Goal: Information Seeking & Learning: Check status

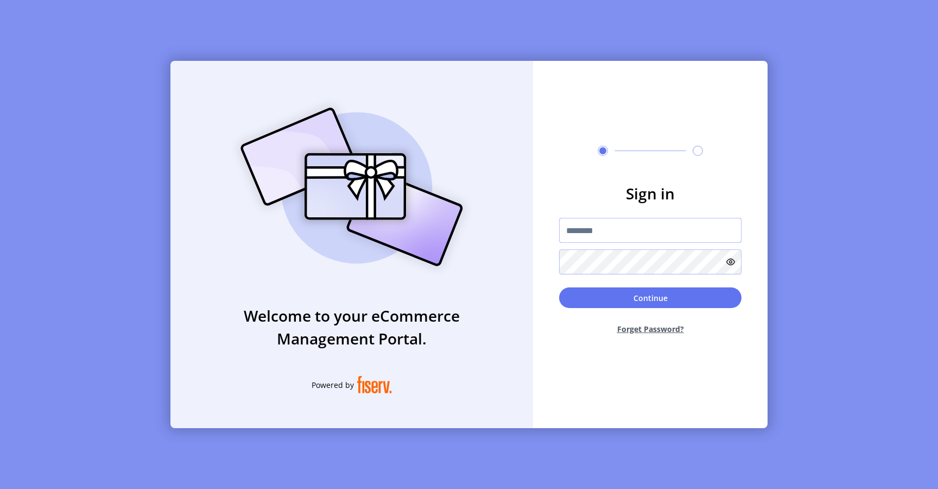
click at [586, 233] on input "text" at bounding box center [650, 230] width 182 height 25
type input "**********"
click at [615, 298] on button "Continue" at bounding box center [650, 297] width 182 height 21
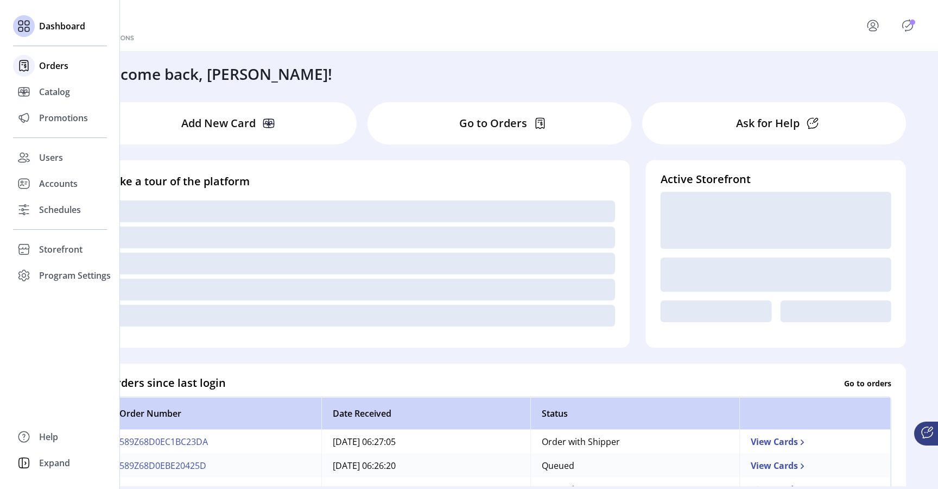
click at [52, 66] on span "Orders" at bounding box center [53, 65] width 29 height 13
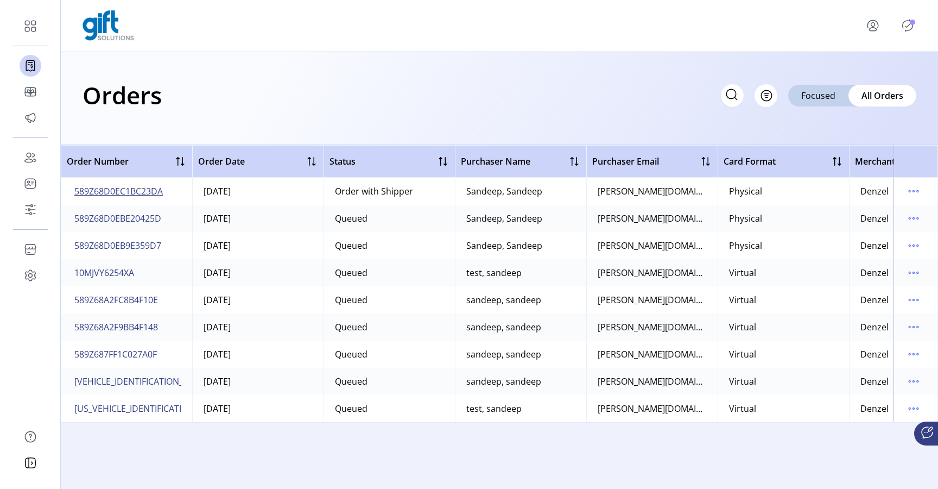
click at [144, 193] on span "589Z68D0EC1BC23DA" at bounding box center [118, 191] width 88 height 13
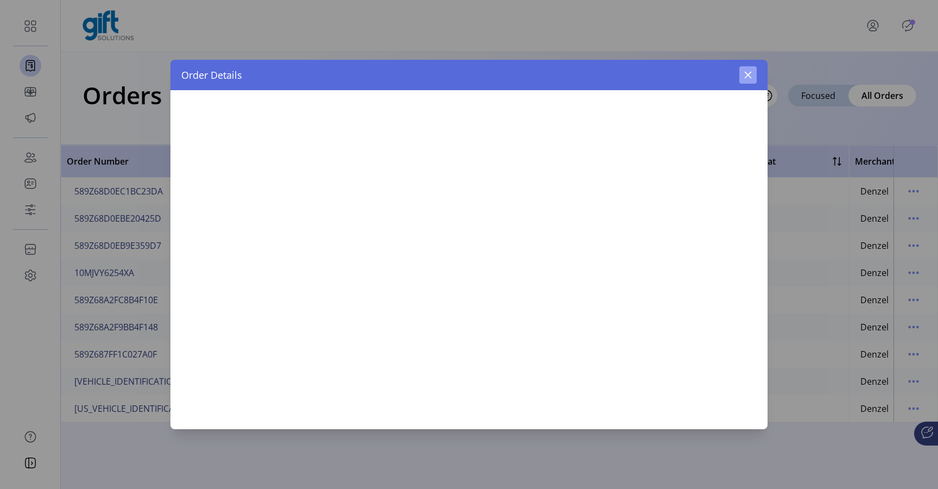
click at [748, 77] on icon "button" at bounding box center [748, 75] width 9 height 9
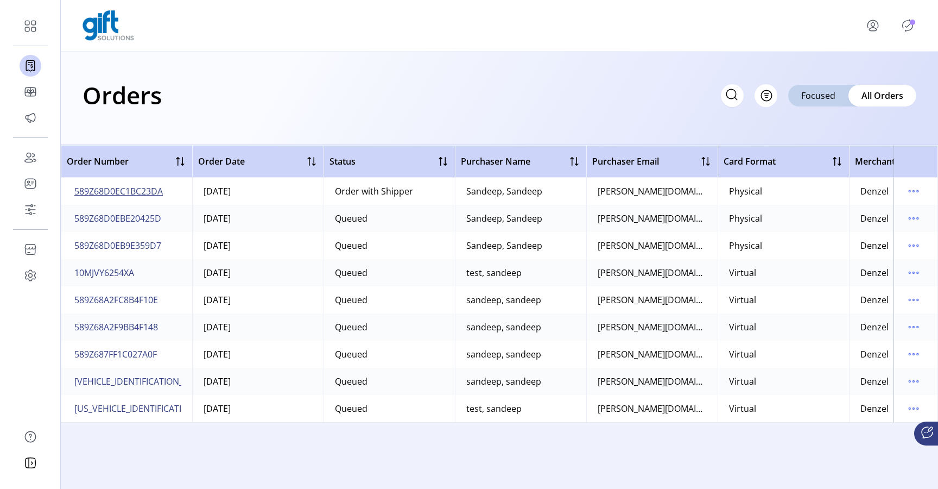
click at [155, 193] on span "589Z68D0EC1BC23DA" at bounding box center [118, 191] width 88 height 13
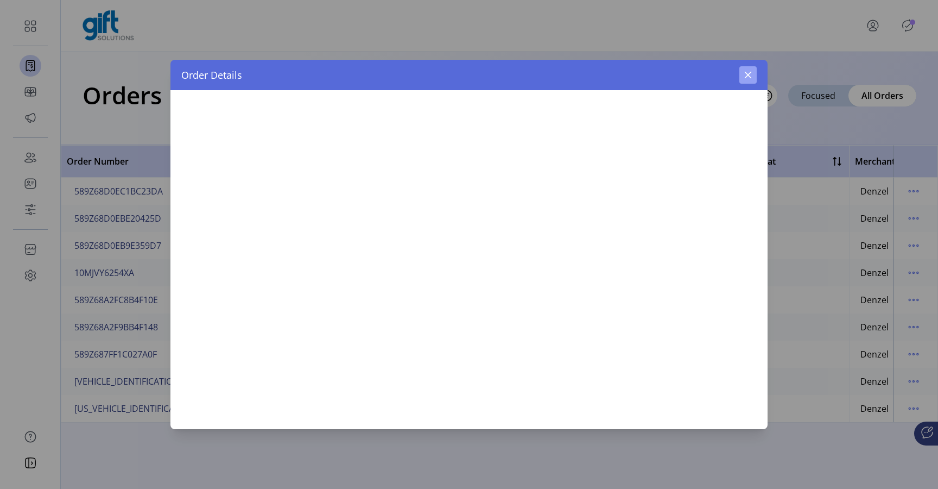
click at [747, 75] on icon "button" at bounding box center [748, 75] width 9 height 9
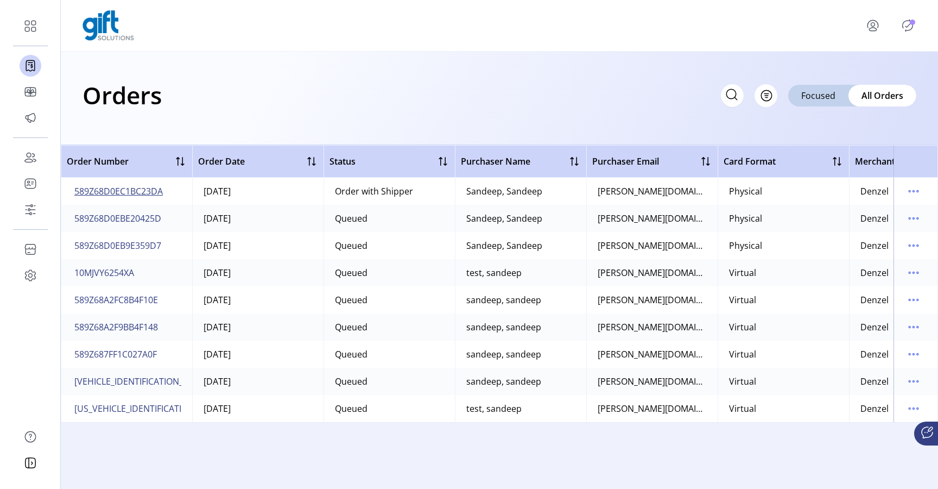
click at [129, 192] on span "589Z68D0EC1BC23DA" at bounding box center [118, 191] width 88 height 13
click at [149, 190] on span "589Z68D0EC1BC23DA" at bounding box center [118, 191] width 88 height 13
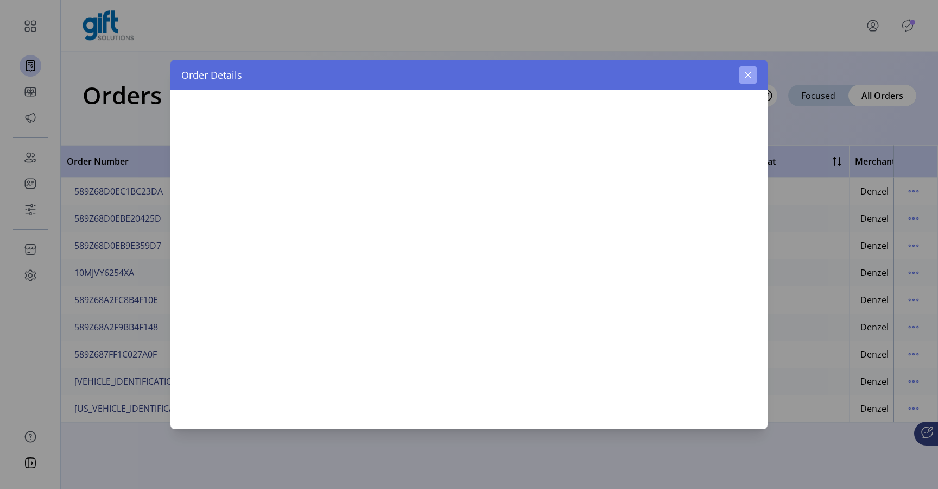
click at [754, 72] on button "button" at bounding box center [747, 74] width 17 height 17
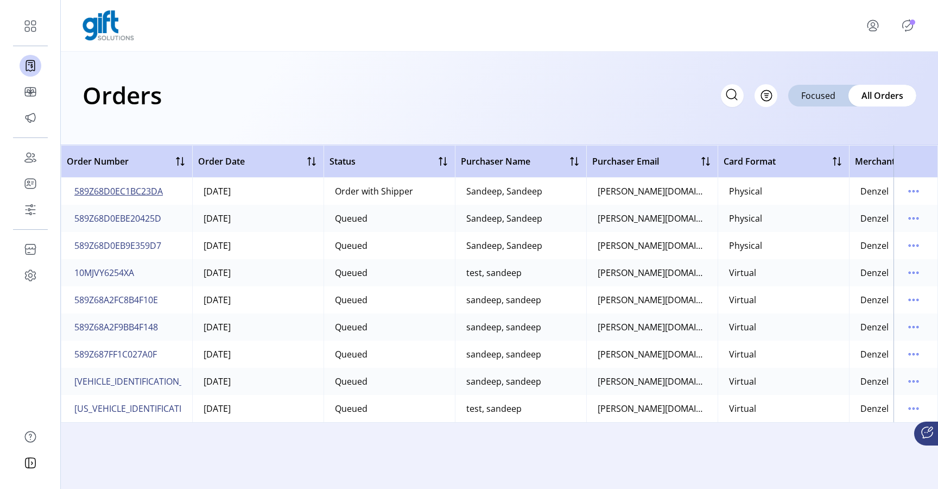
click at [152, 191] on span "589Z68D0EC1BC23DA" at bounding box center [118, 191] width 88 height 13
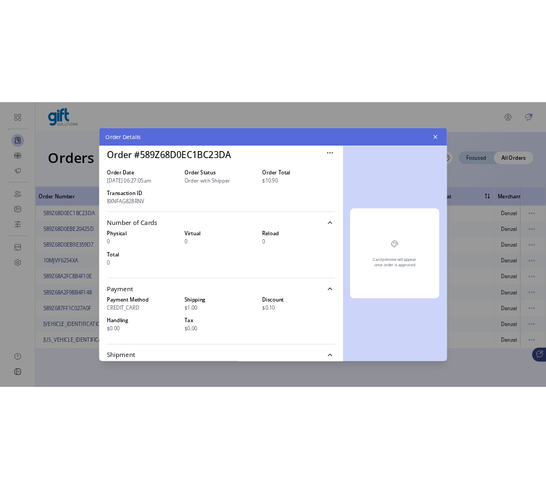
scroll to position [395, 0]
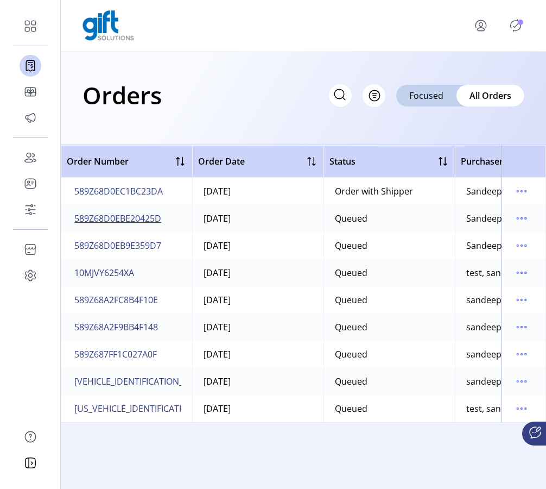
click at [127, 222] on span "589Z68D0EBE20425D" at bounding box center [117, 218] width 87 height 13
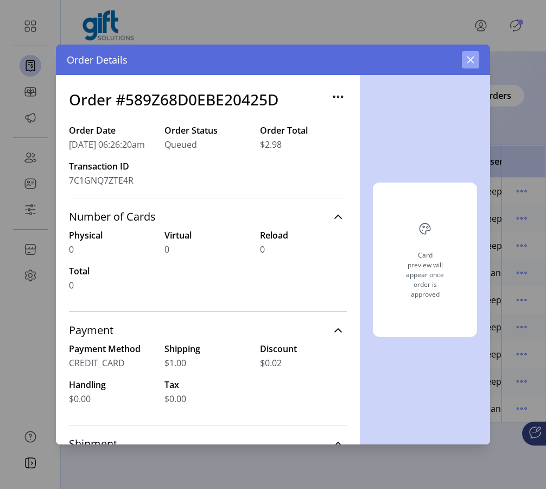
click at [469, 64] on button "button" at bounding box center [470, 59] width 17 height 17
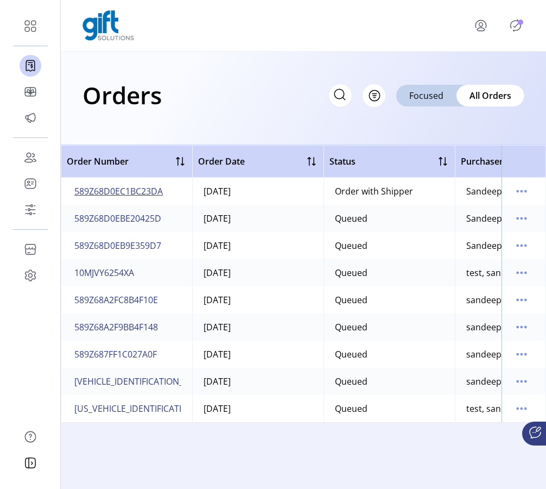
click at [124, 192] on span "589Z68D0EC1BC23DA" at bounding box center [118, 191] width 88 height 13
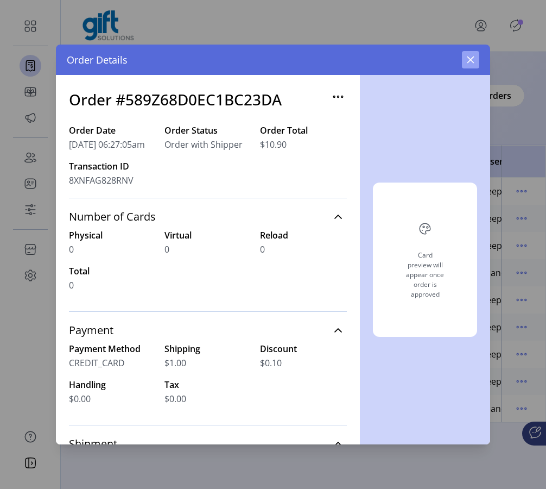
click at [471, 64] on button "button" at bounding box center [470, 59] width 17 height 17
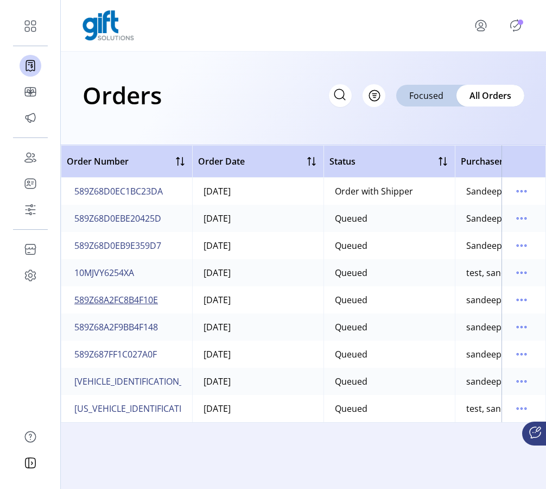
click at [104, 304] on span "589Z68A2FC8B4F10E" at bounding box center [116, 299] width 84 height 13
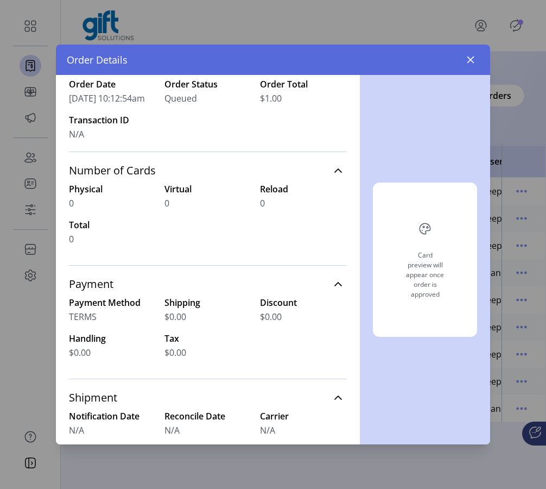
scroll to position [22, 0]
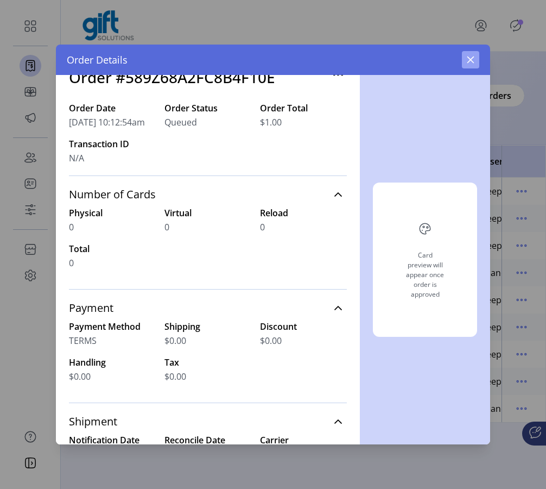
click at [474, 58] on icon "button" at bounding box center [470, 59] width 9 height 9
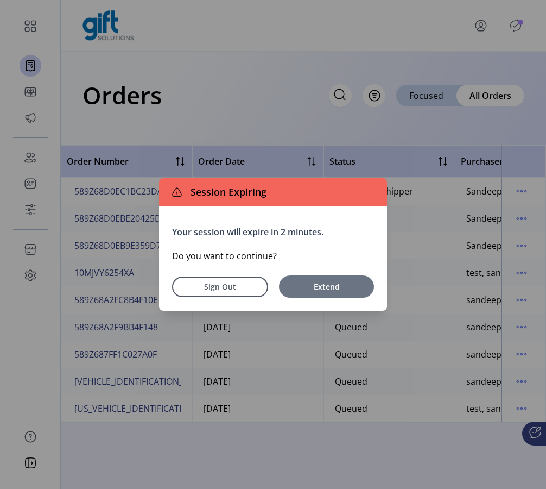
click at [298, 287] on span "Extend" at bounding box center [326, 286] width 84 height 11
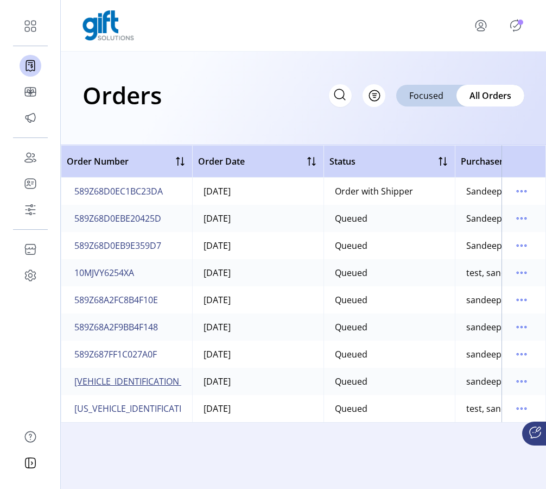
click at [123, 378] on span "[VEHICLE_IDENTIFICATION_NUMBER]" at bounding box center [148, 381] width 148 height 13
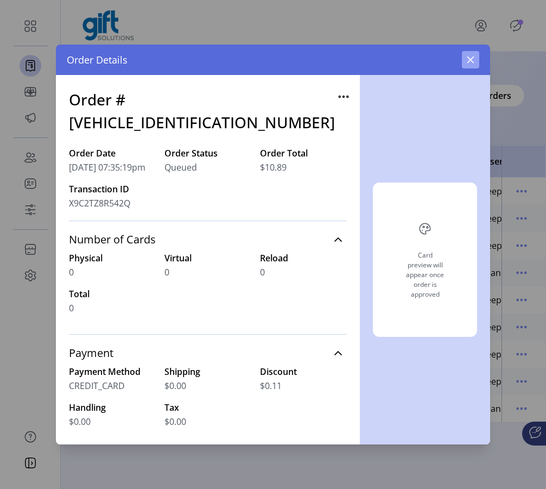
click at [472, 56] on icon "button" at bounding box center [470, 59] width 9 height 9
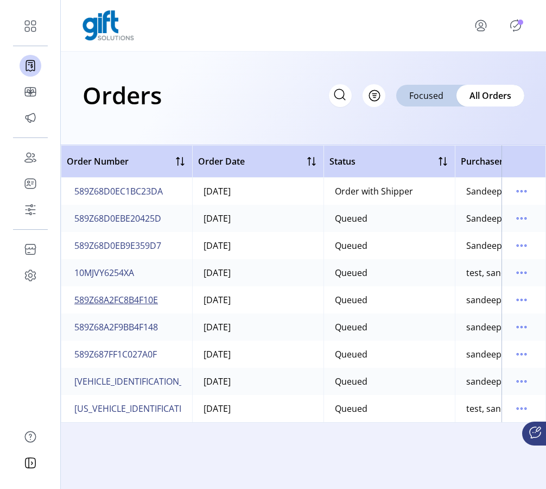
click at [142, 302] on span "589Z68A2FC8B4F10E" at bounding box center [116, 299] width 84 height 13
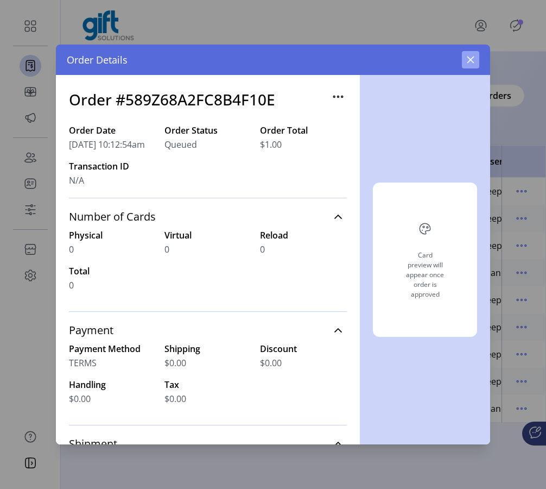
click at [475, 55] on icon "button" at bounding box center [470, 59] width 9 height 9
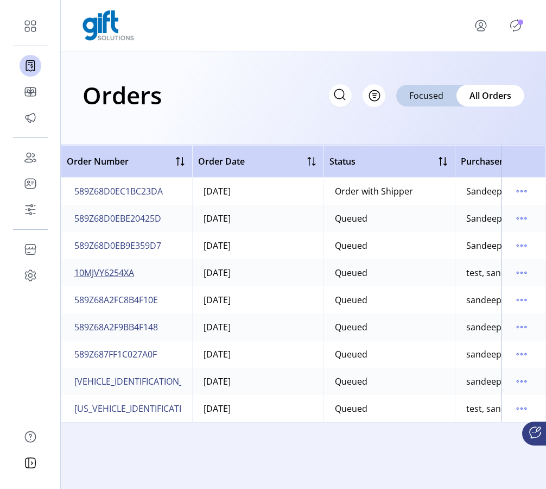
click at [118, 271] on span "10MJVY6254XA" at bounding box center [104, 272] width 60 height 13
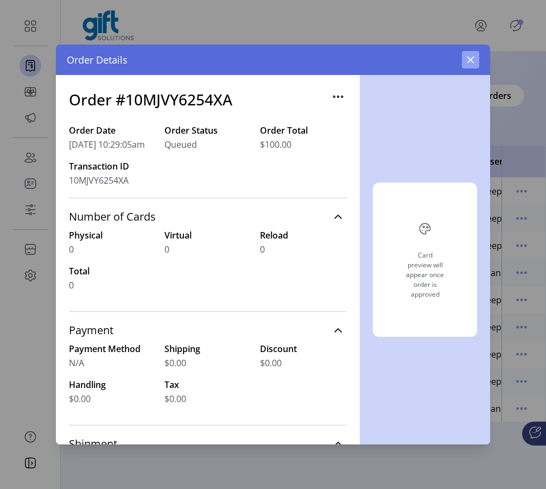
click at [472, 62] on icon "button" at bounding box center [470, 59] width 9 height 9
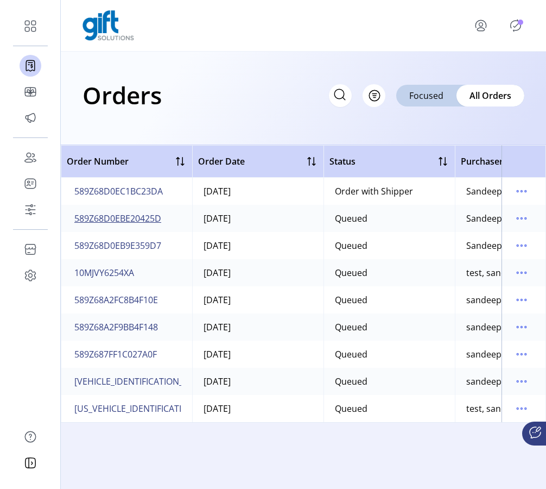
click at [141, 217] on span "589Z68D0EBE20425D" at bounding box center [117, 218] width 87 height 13
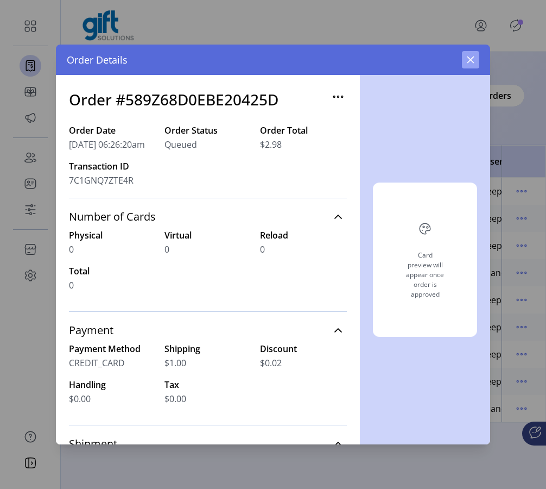
click at [467, 61] on icon "button" at bounding box center [470, 59] width 9 height 9
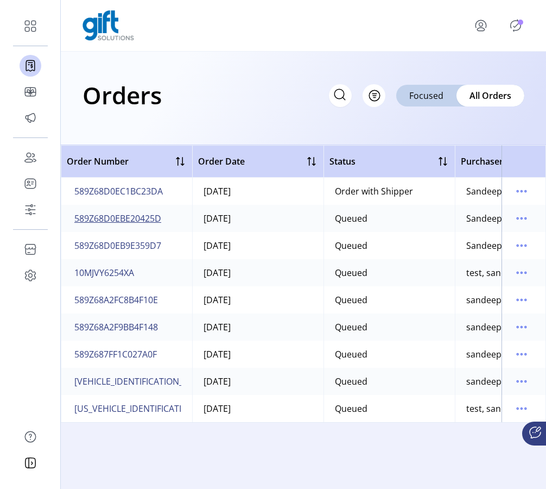
click at [148, 220] on span "589Z68D0EBE20425D" at bounding box center [117, 218] width 87 height 13
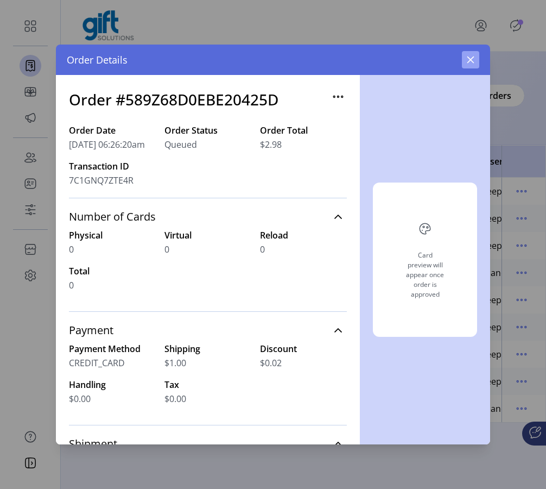
click at [475, 62] on icon "button" at bounding box center [470, 59] width 9 height 9
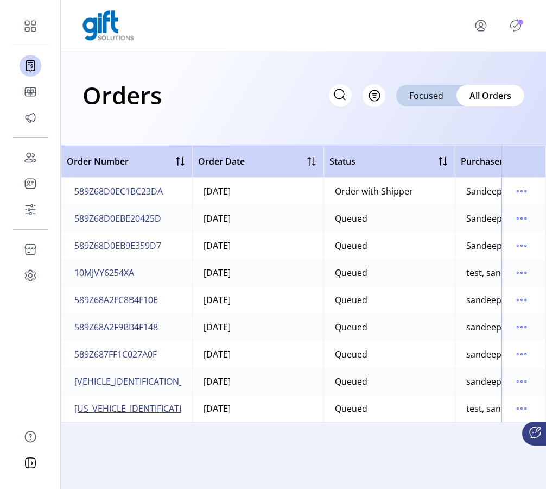
click at [89, 409] on span "[US_VEHICLE_IDENTIFICATION_NUMBER]" at bounding box center [155, 408] width 163 height 13
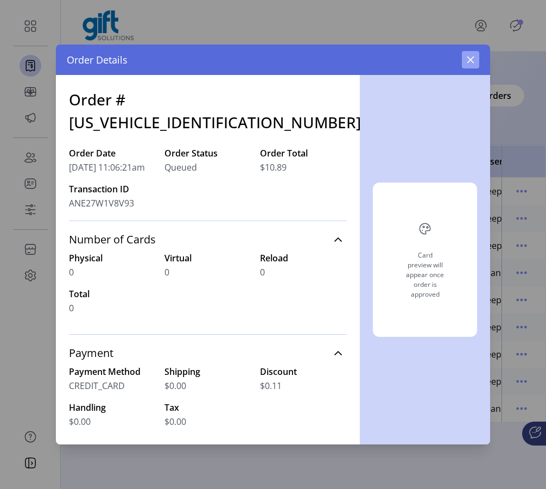
click at [472, 58] on icon "button" at bounding box center [470, 59] width 9 height 9
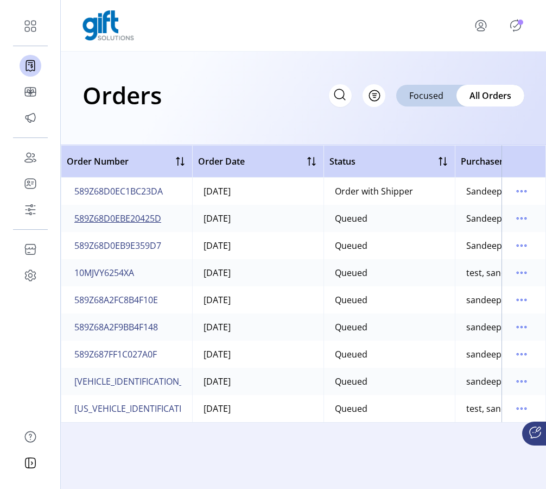
click at [136, 218] on span "589Z68D0EBE20425D" at bounding box center [117, 218] width 87 height 13
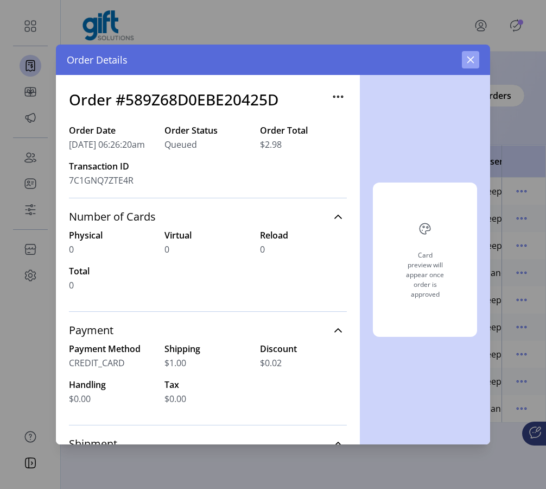
click at [475, 62] on button "button" at bounding box center [470, 59] width 17 height 17
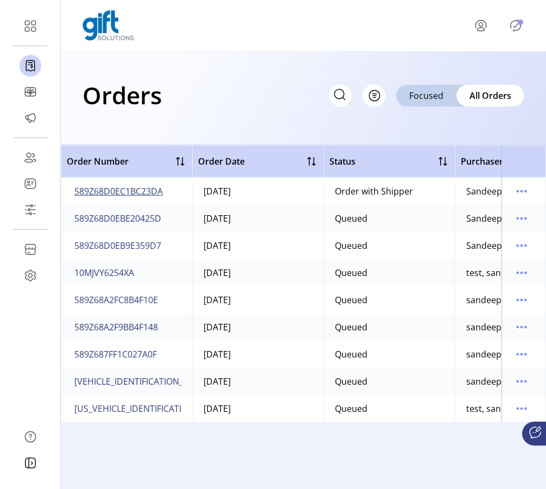
click at [135, 189] on span "589Z68D0EC1BC23DA" at bounding box center [118, 191] width 88 height 13
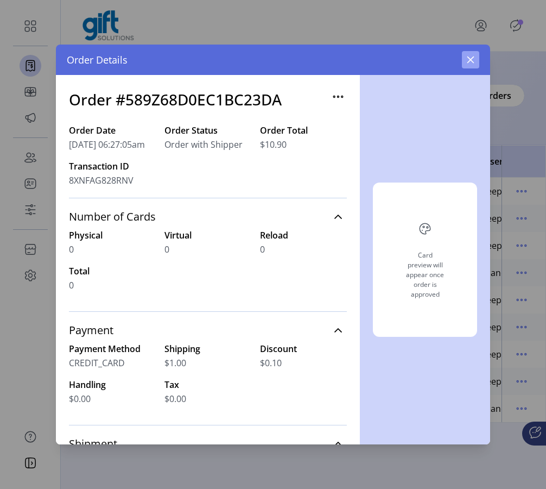
click at [472, 64] on icon "button" at bounding box center [470, 59] width 9 height 9
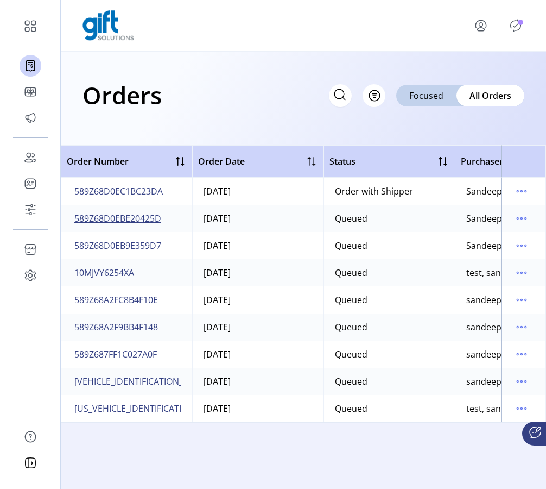
click at [126, 217] on span "589Z68D0EBE20425D" at bounding box center [117, 218] width 87 height 13
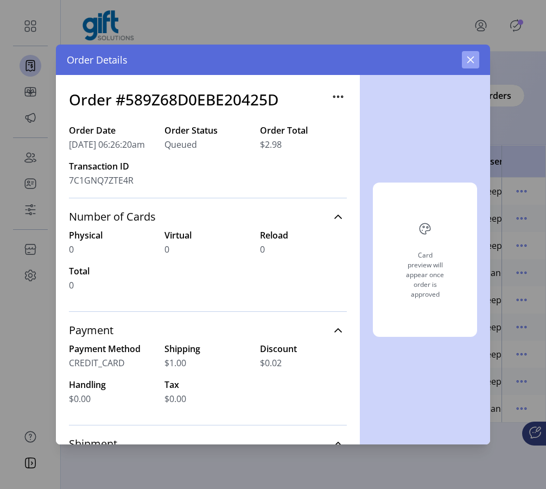
click at [476, 61] on button "button" at bounding box center [470, 59] width 17 height 17
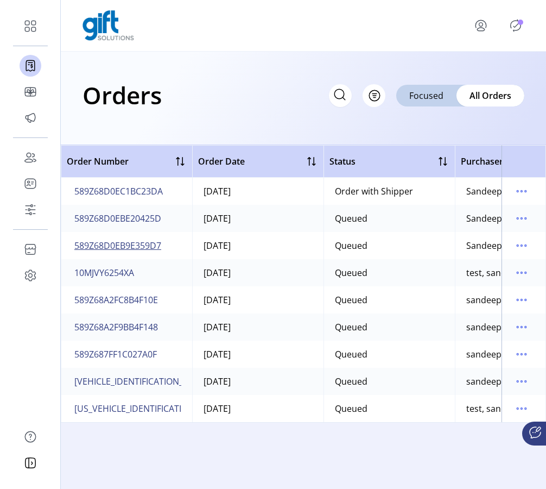
click at [134, 247] on span "589Z68D0EB9E359D7" at bounding box center [117, 245] width 87 height 13
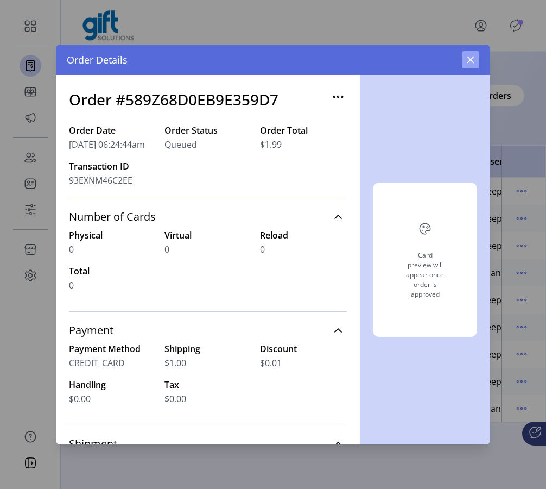
click at [476, 58] on button "button" at bounding box center [470, 59] width 17 height 17
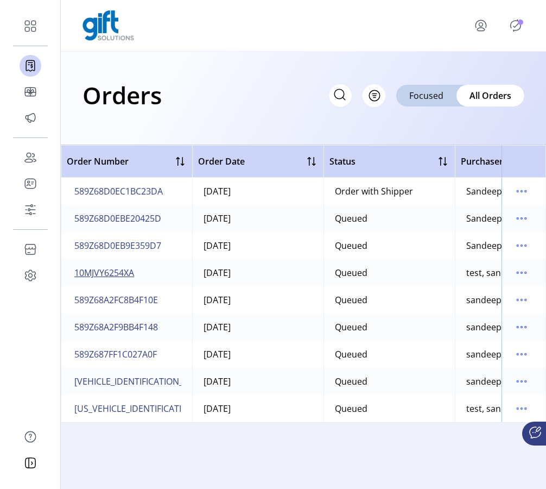
click at [129, 277] on span "10MJVY6254XA" at bounding box center [104, 272] width 60 height 13
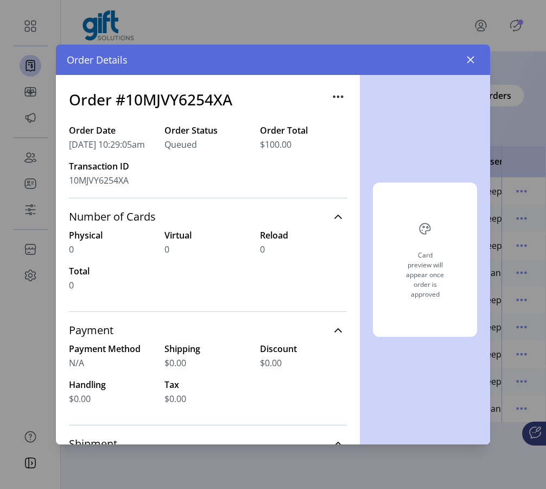
click at [109, 181] on span "10MJVY6254XA" at bounding box center [99, 180] width 60 height 13
copy span "10MJVY6254XA"
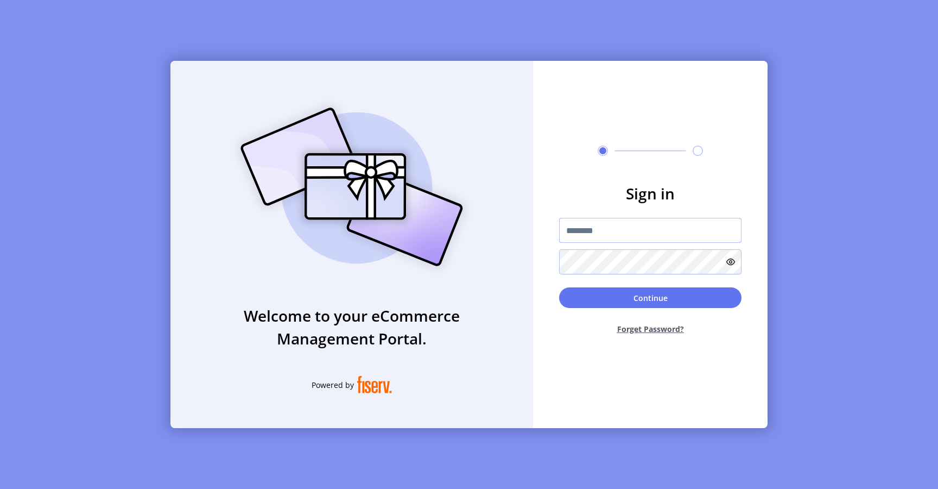
click at [615, 225] on input "text" at bounding box center [650, 230] width 182 height 25
click at [592, 234] on input "text" at bounding box center [650, 230] width 182 height 25
type input "**********"
click at [590, 294] on button "Continue" at bounding box center [650, 297] width 182 height 21
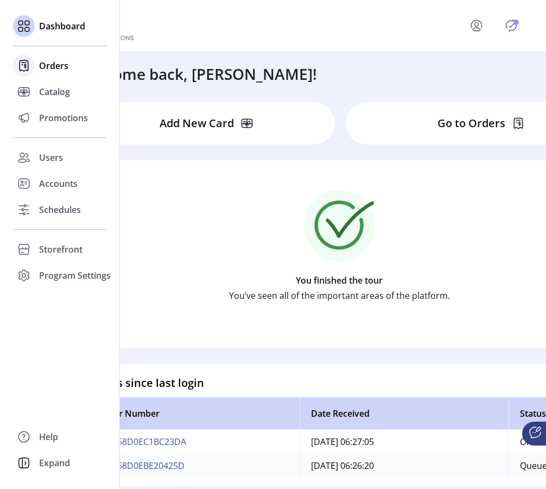
click at [60, 67] on span "Orders" at bounding box center [53, 65] width 29 height 13
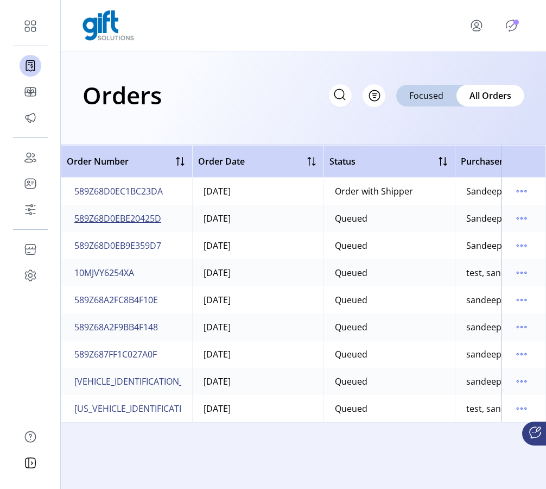
click at [137, 217] on span "589Z68D0EBE20425D" at bounding box center [117, 218] width 87 height 13
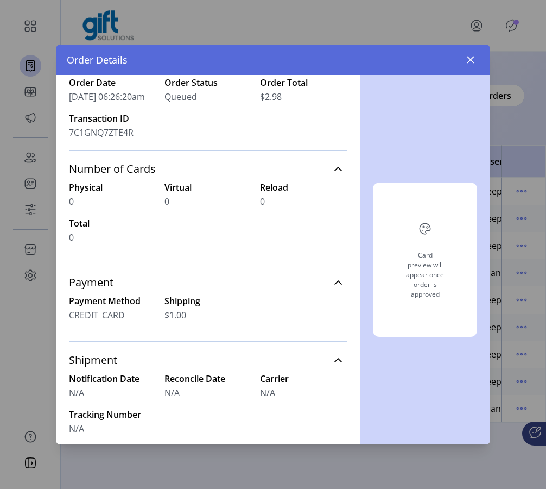
scroll to position [9, 0]
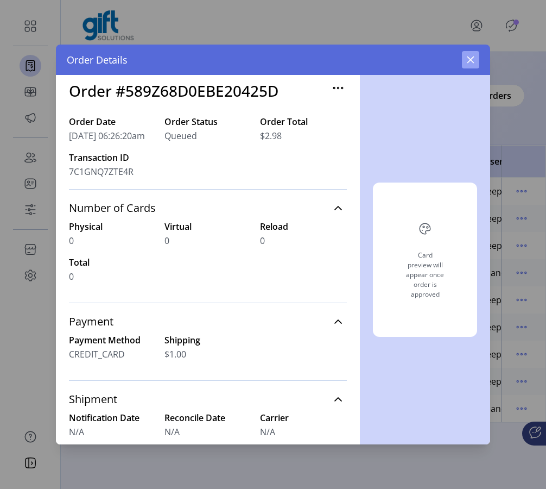
click at [470, 57] on icon "button" at bounding box center [470, 59] width 9 height 9
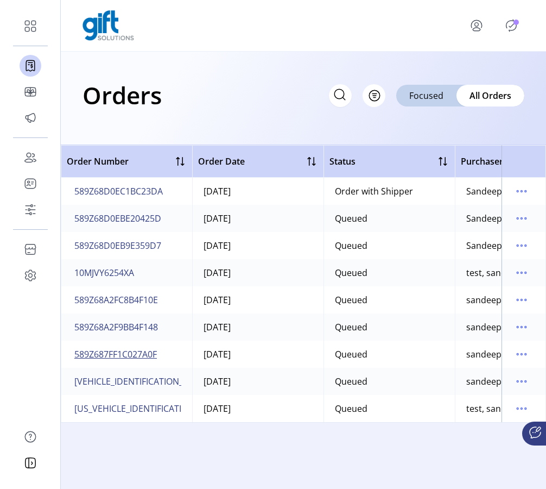
click at [128, 352] on span "589Z687FF1C027A0F" at bounding box center [115, 353] width 83 height 13
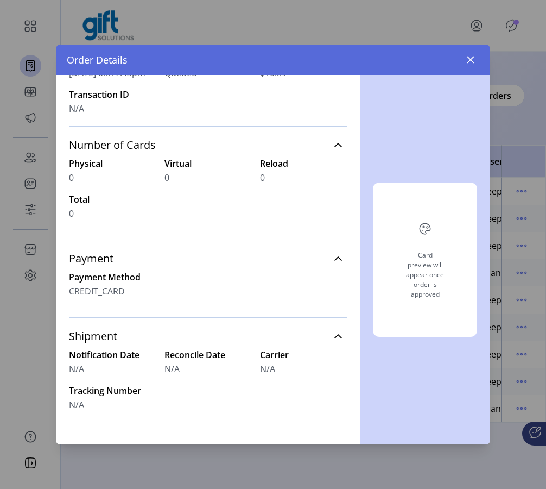
scroll to position [13, 0]
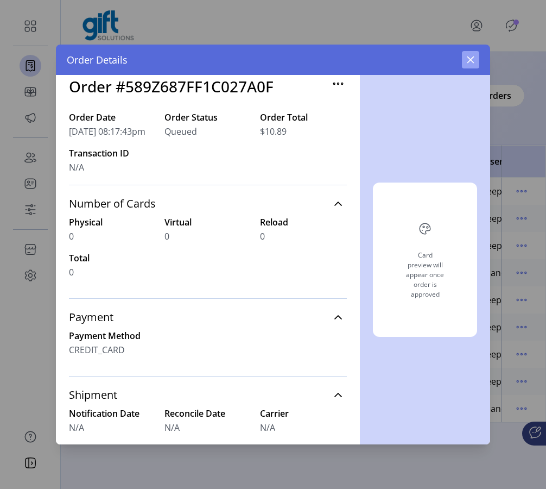
click at [476, 57] on button "button" at bounding box center [470, 59] width 17 height 17
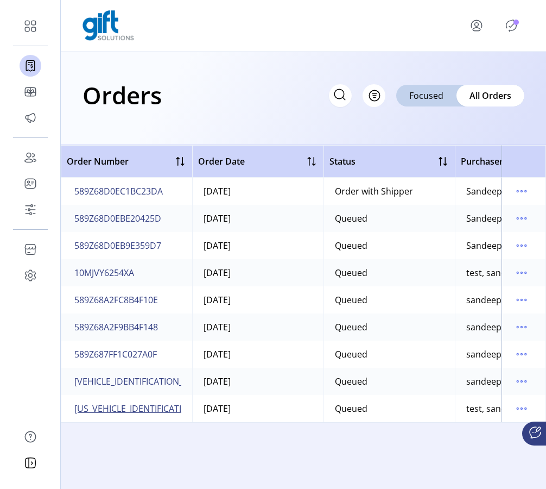
click at [122, 407] on span "[US_VEHICLE_IDENTIFICATION_NUMBER]" at bounding box center [155, 408] width 163 height 13
click at [154, 411] on span "[US_VEHICLE_IDENTIFICATION_NUMBER]" at bounding box center [155, 408] width 163 height 13
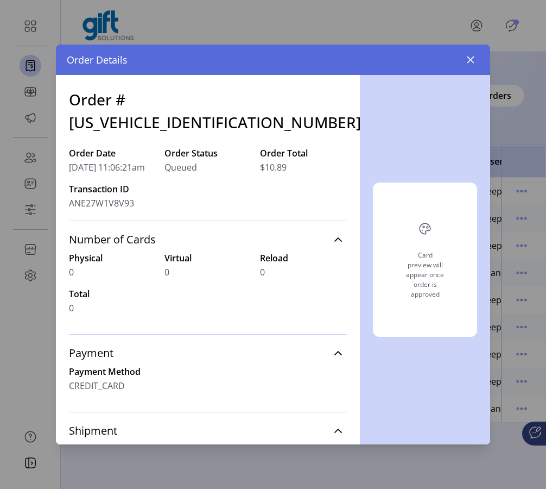
click at [203, 102] on h3 "Order #[US_VEHICLE_IDENTIFICATION_NUMBER]" at bounding box center [215, 111] width 292 height 46
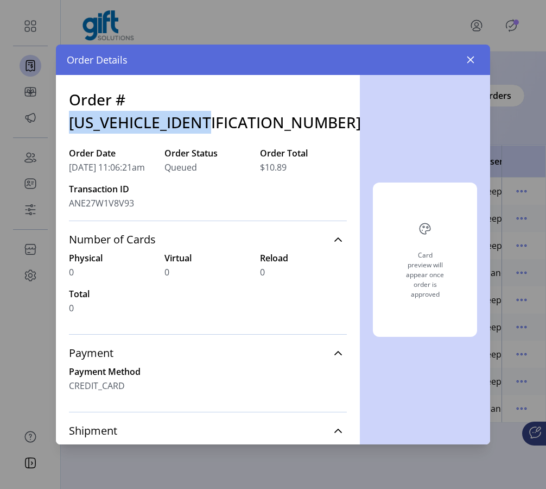
click at [203, 102] on h3 "Order #[US_VEHICLE_IDENTIFICATION_NUMBER]" at bounding box center [215, 111] width 292 height 46
copy h3 "[US_VEHICLE_IDENTIFICATION_NUMBER]"
